Goal: Transaction & Acquisition: Purchase product/service

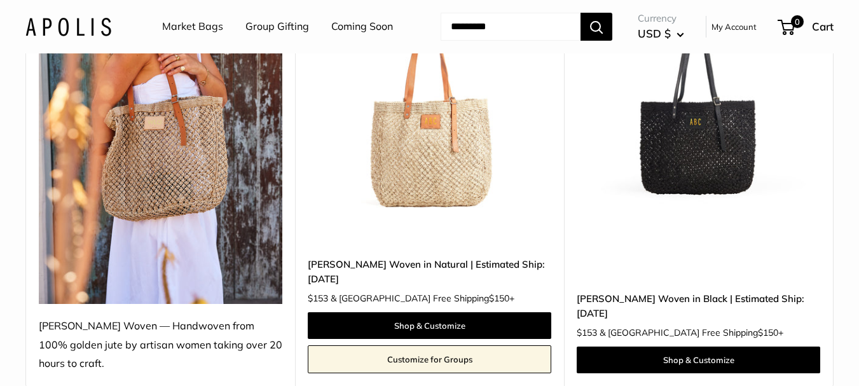
scroll to position [293, 0]
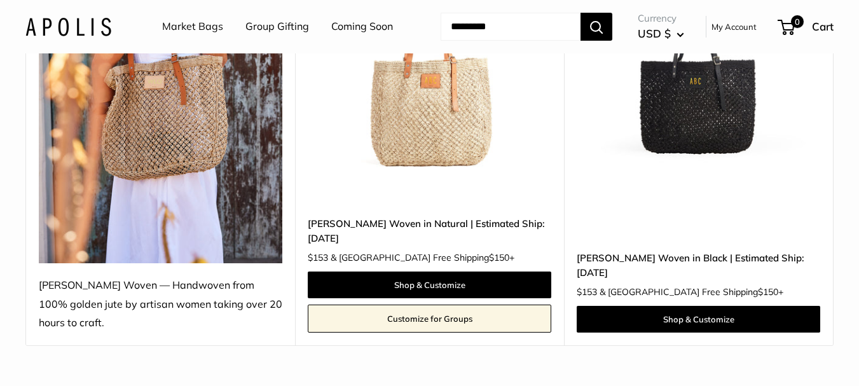
click at [858, 107] on html "Add $150 for [GEOGRAPHIC_DATA] FREE SHIPPING! Help Center Text Us Email Us *** …" at bounding box center [429, 286] width 859 height 1159
click at [0, 0] on img at bounding box center [0, 0] width 0 height 0
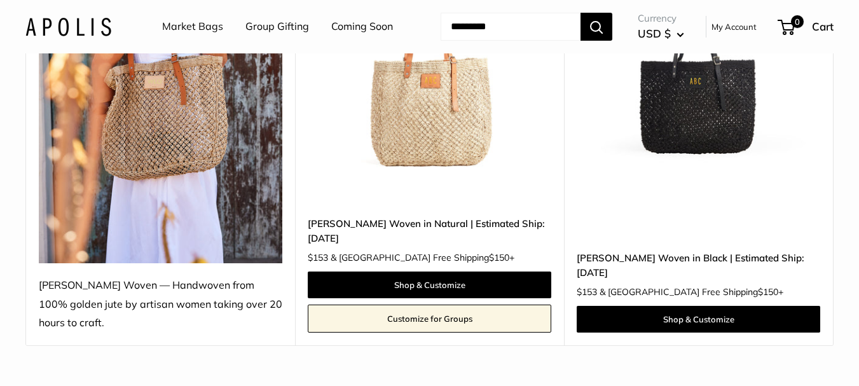
click at [0, 0] on img at bounding box center [0, 0] width 0 height 0
